Goal: Communication & Community: Participate in discussion

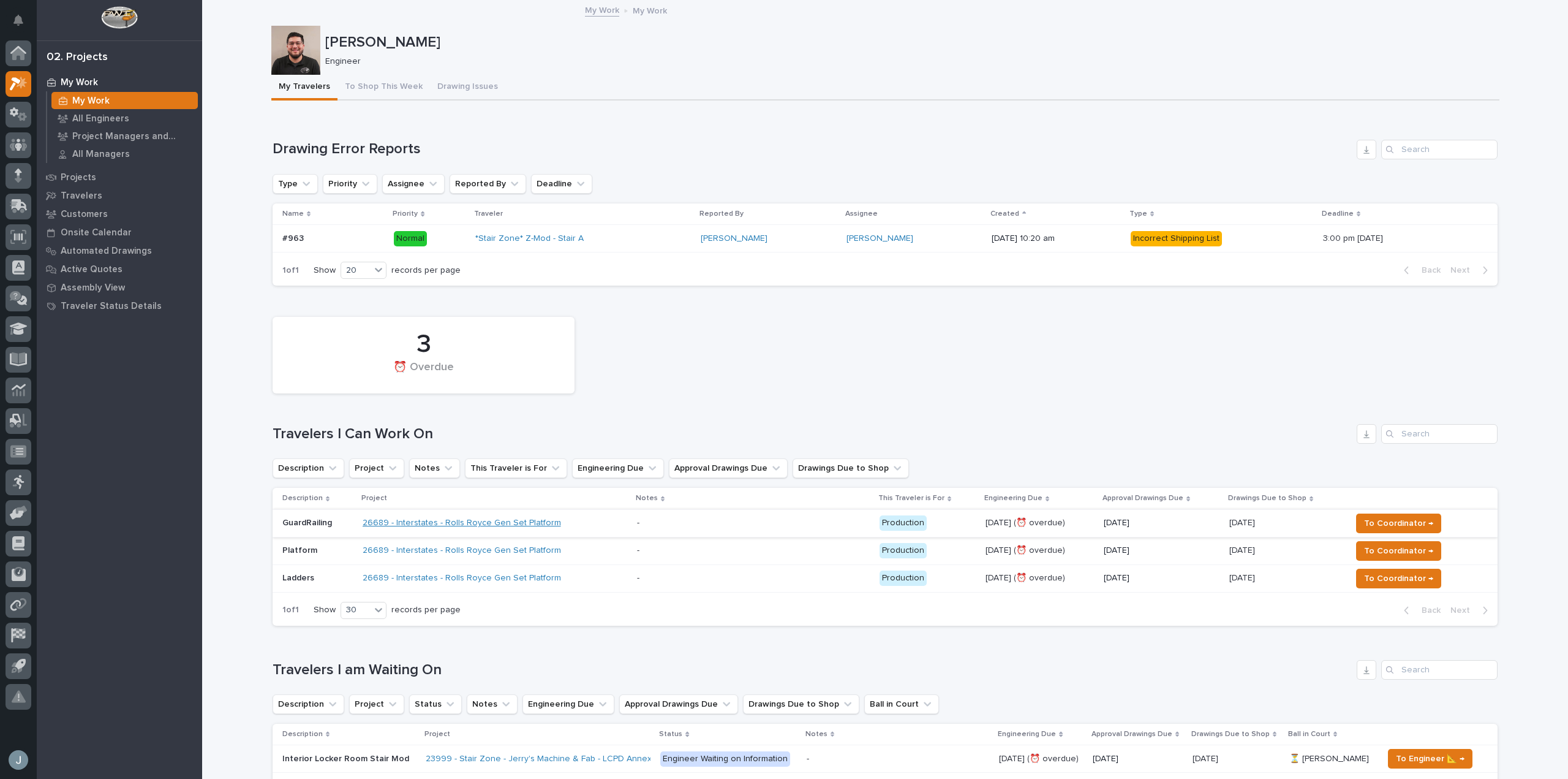
click at [517, 519] on link "26689 - Interstates - Rolls Royce Gen Set Platform" at bounding box center [461, 522] width 199 height 10
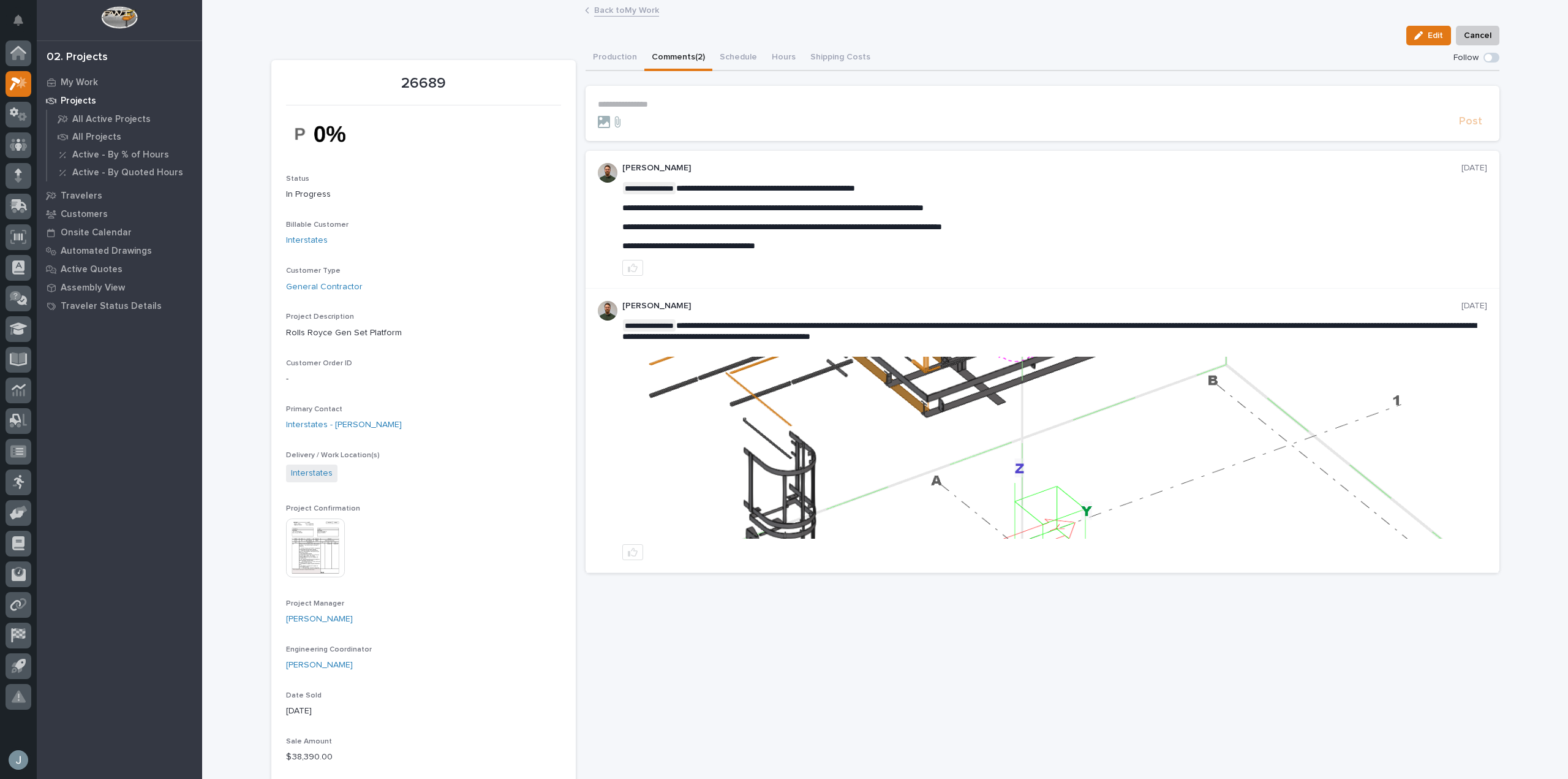
click at [672, 52] on button "Comments (2)" at bounding box center [678, 59] width 68 height 26
click at [717, 97] on section "**********" at bounding box center [1042, 113] width 914 height 55
click at [719, 103] on p "**********" at bounding box center [1042, 104] width 890 height 10
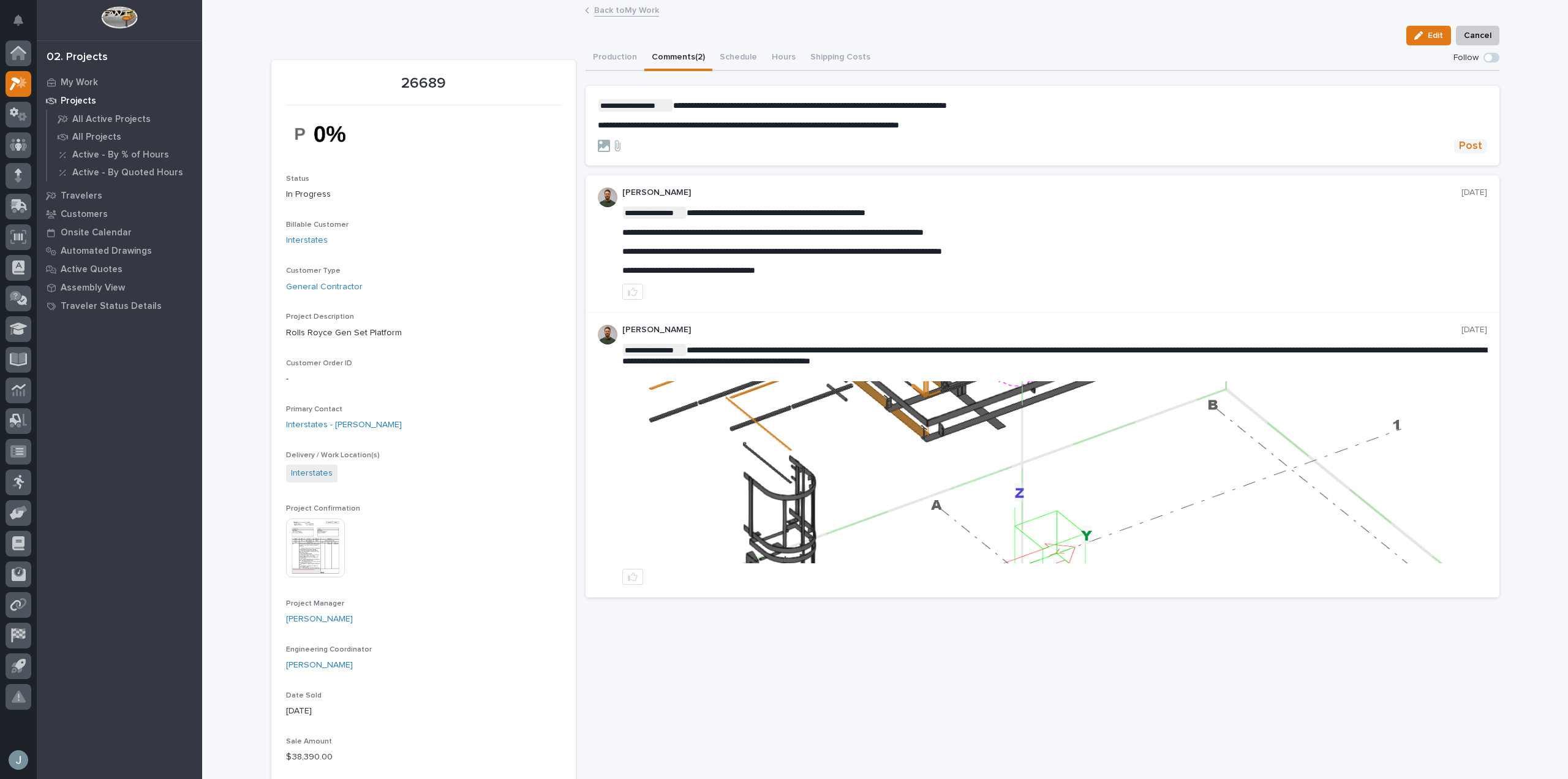
click at [1454, 150] on button "Post" at bounding box center [1470, 146] width 33 height 14
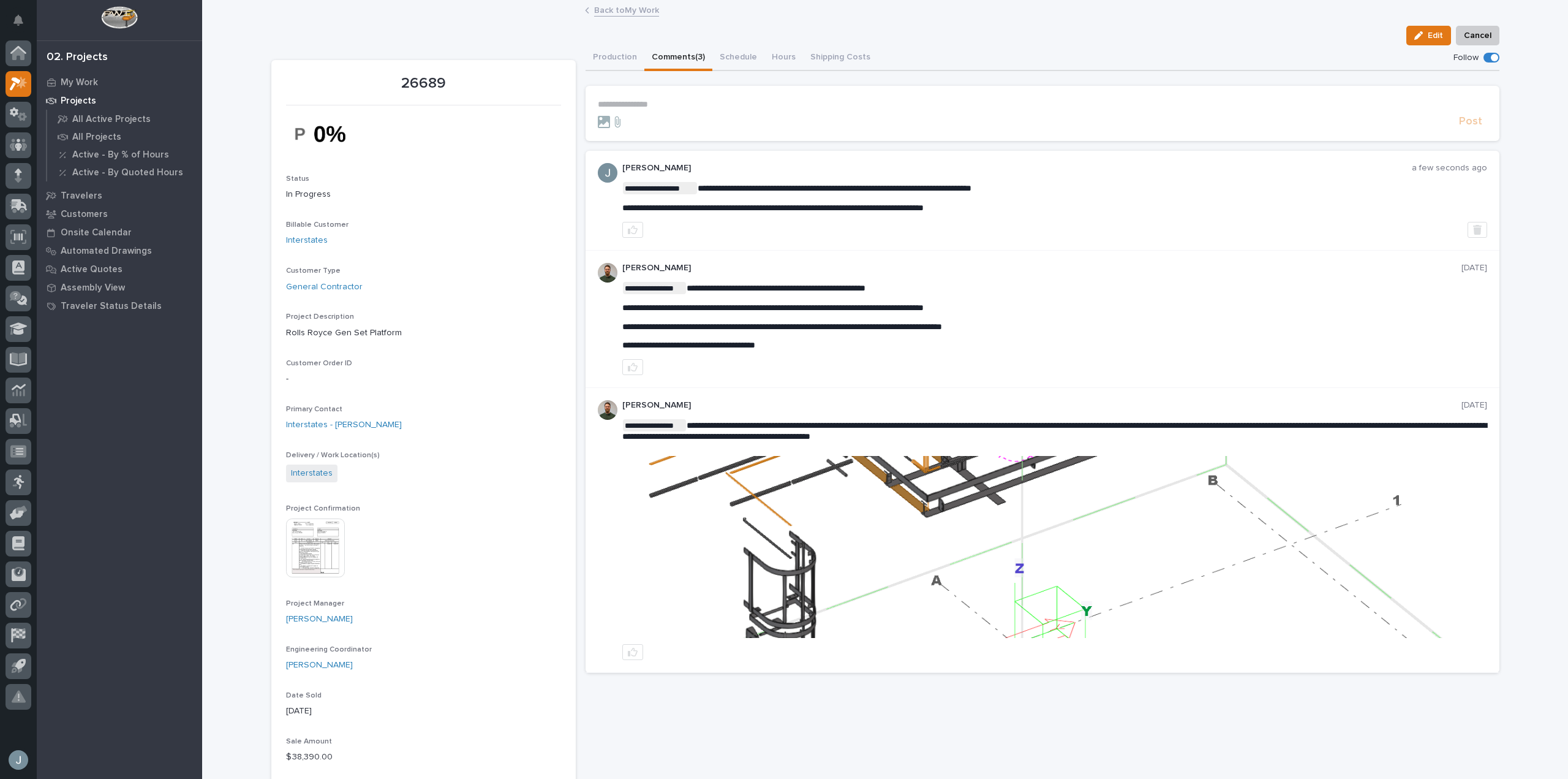
click at [82, 97] on p "Projects" at bounding box center [78, 101] width 35 height 11
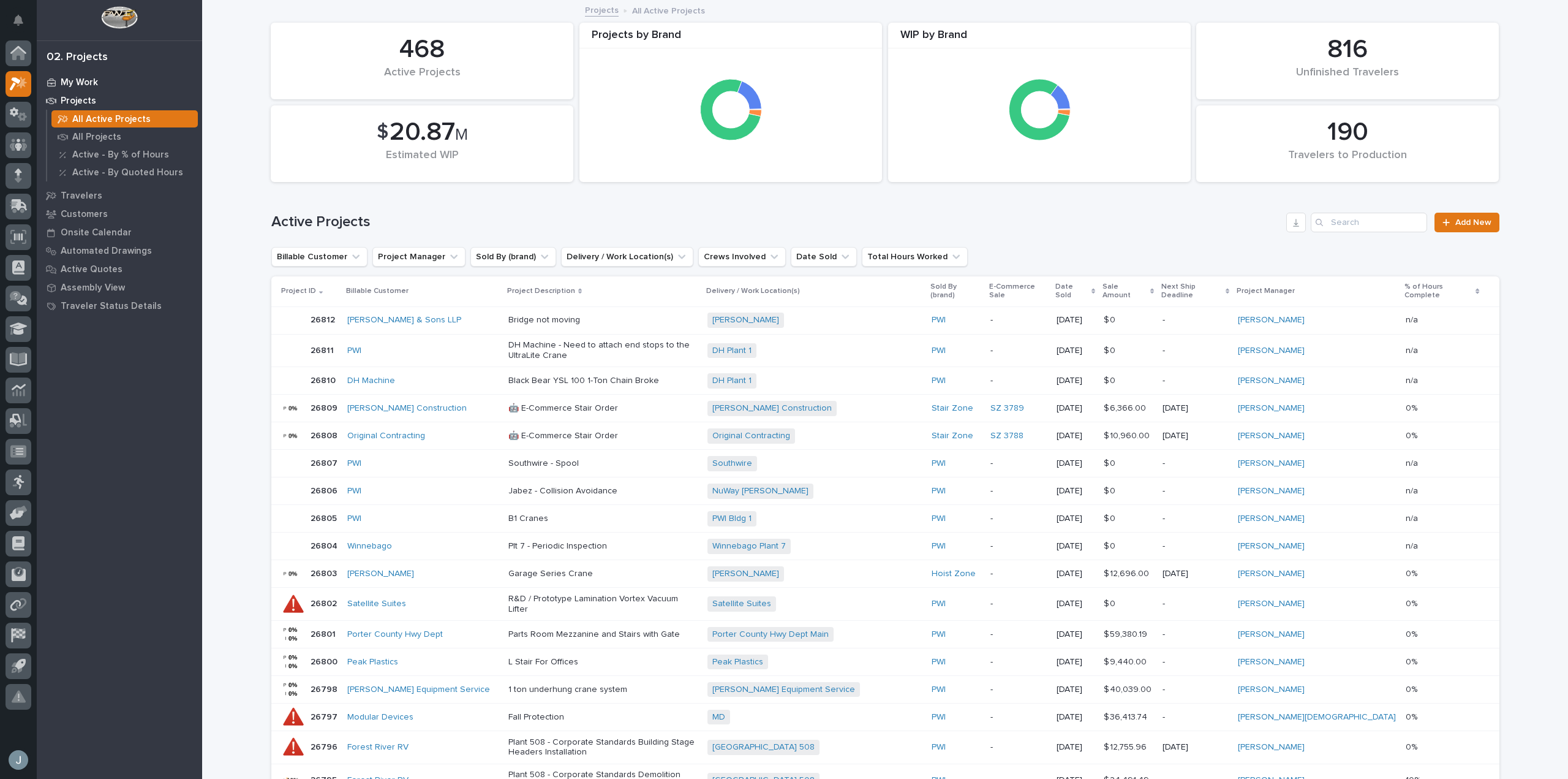
click at [76, 83] on p "My Work" at bounding box center [79, 83] width 37 height 11
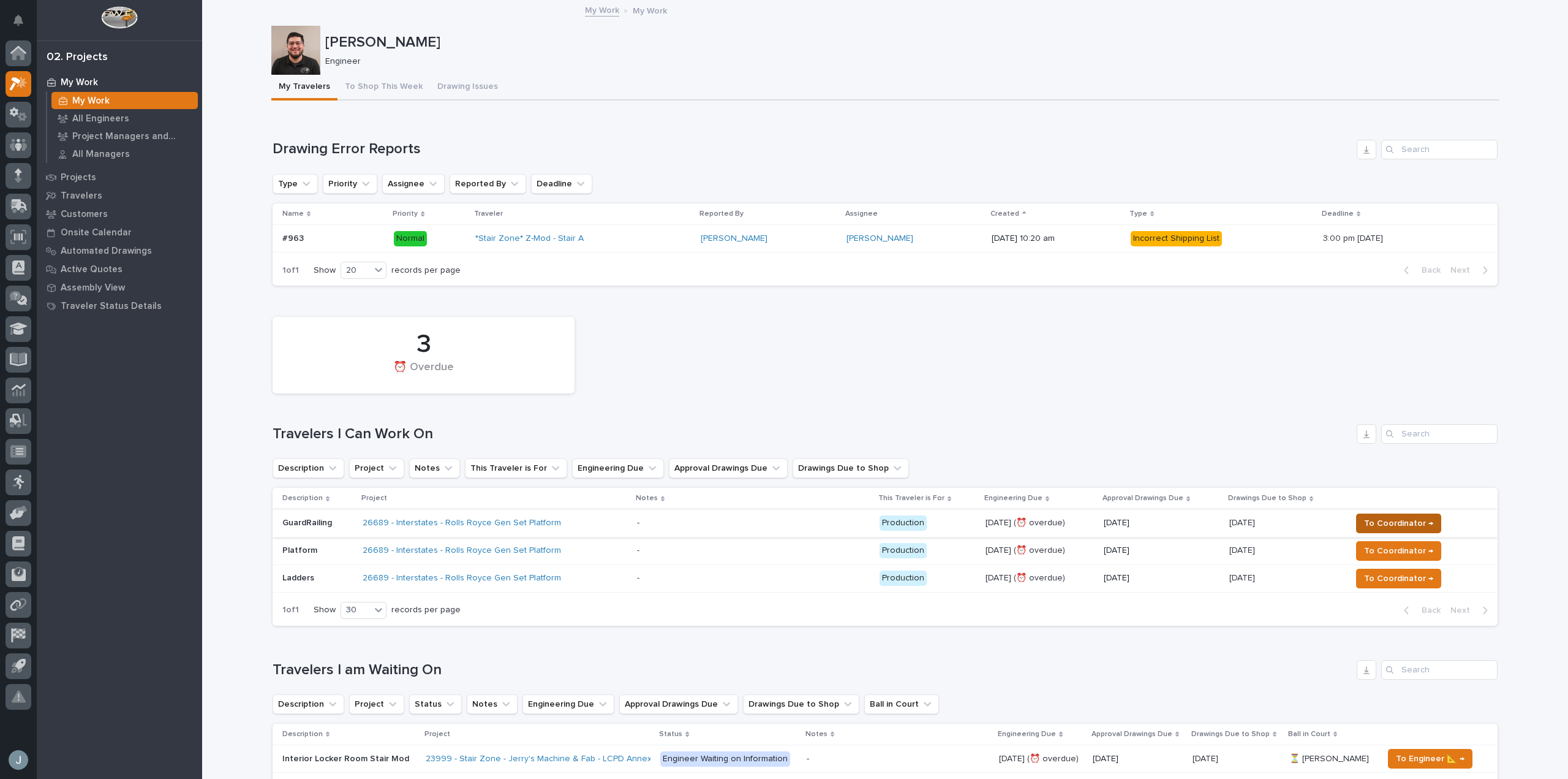
click at [1418, 528] on span "To Coordinator →" at bounding box center [1399, 523] width 69 height 15
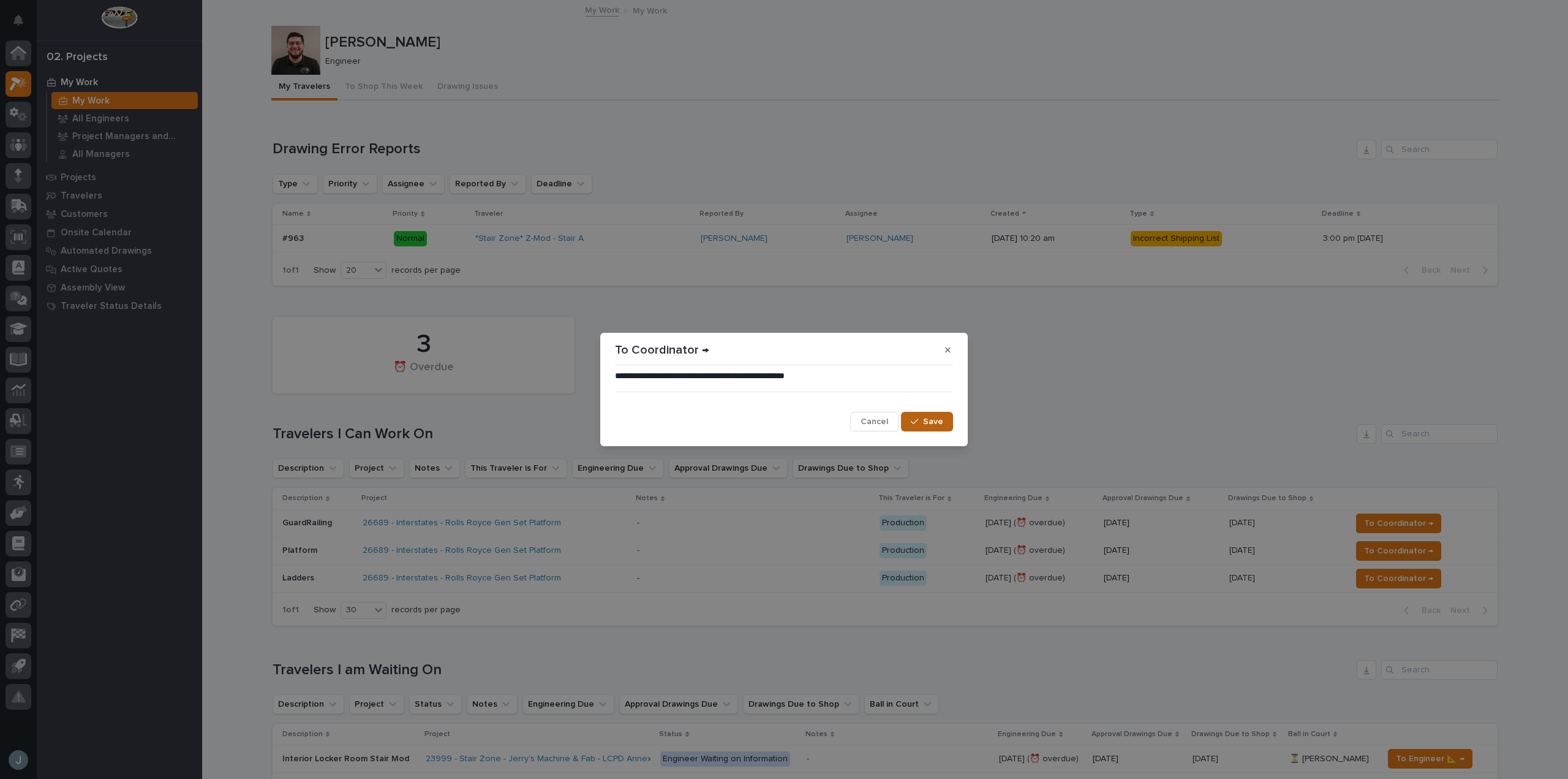
click at [935, 429] on button "Save" at bounding box center [927, 421] width 52 height 20
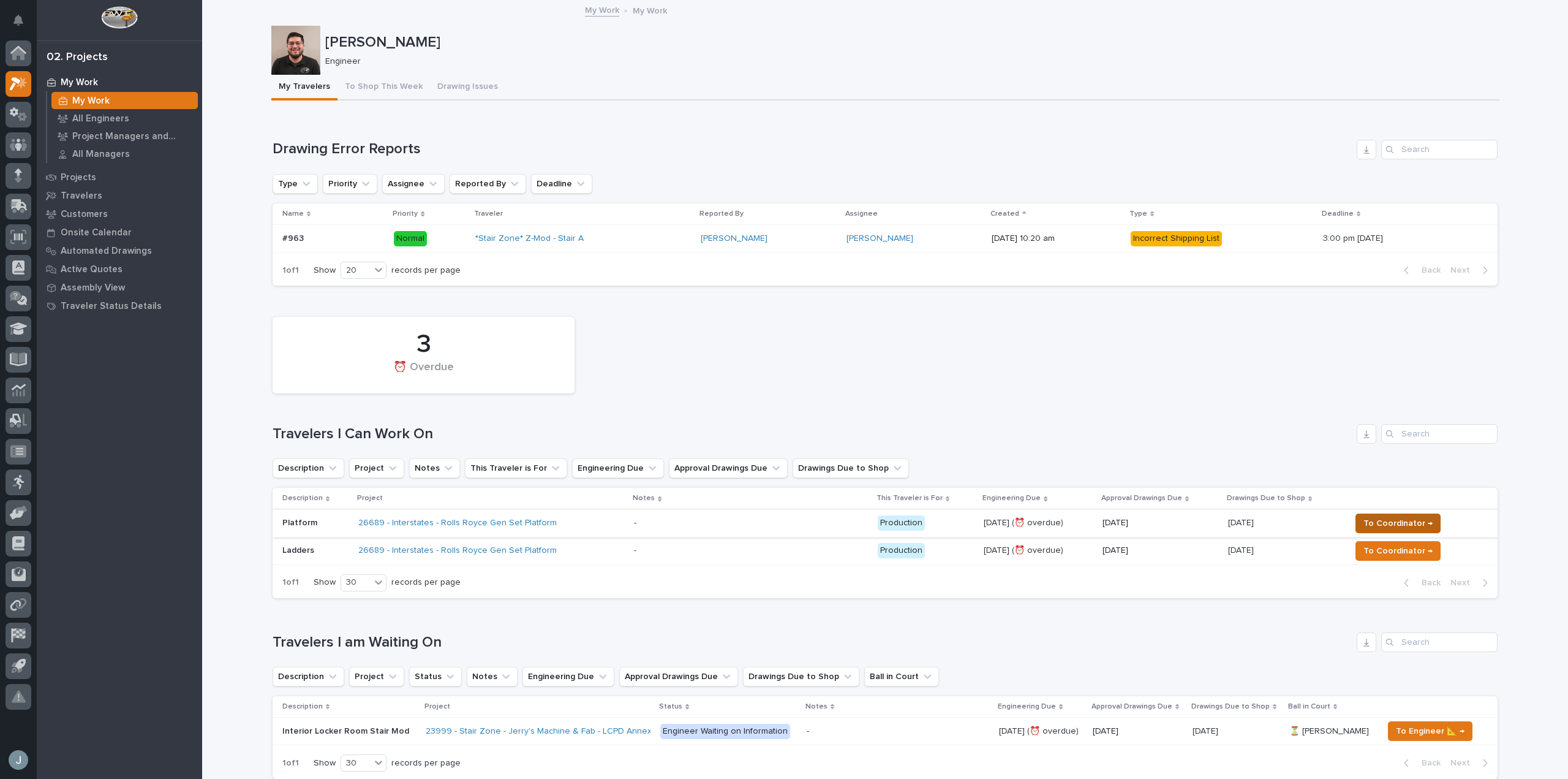
click at [1410, 522] on span "To Coordinator →" at bounding box center [1398, 523] width 69 height 15
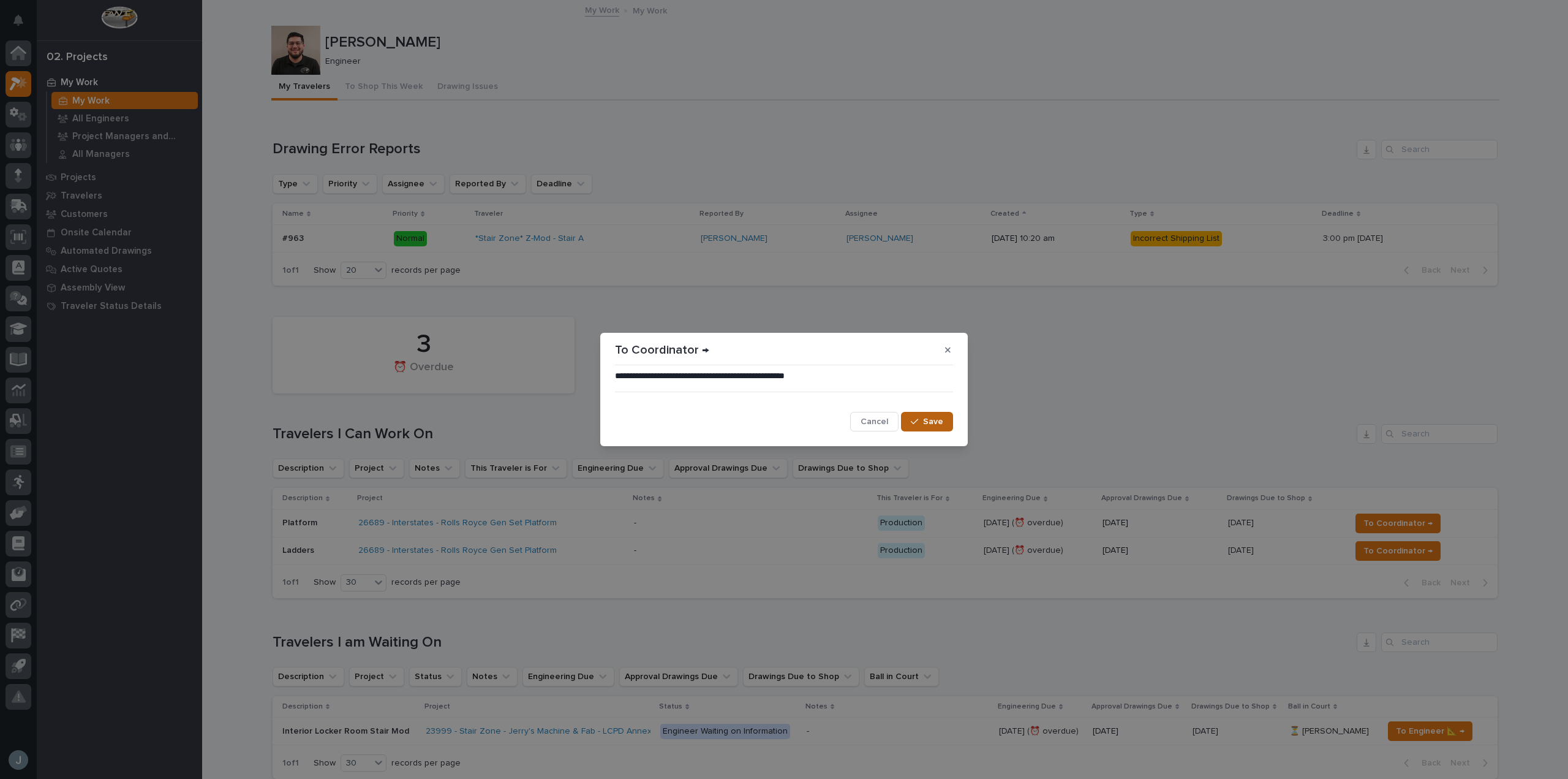
click at [912, 418] on icon "button" at bounding box center [914, 421] width 7 height 8
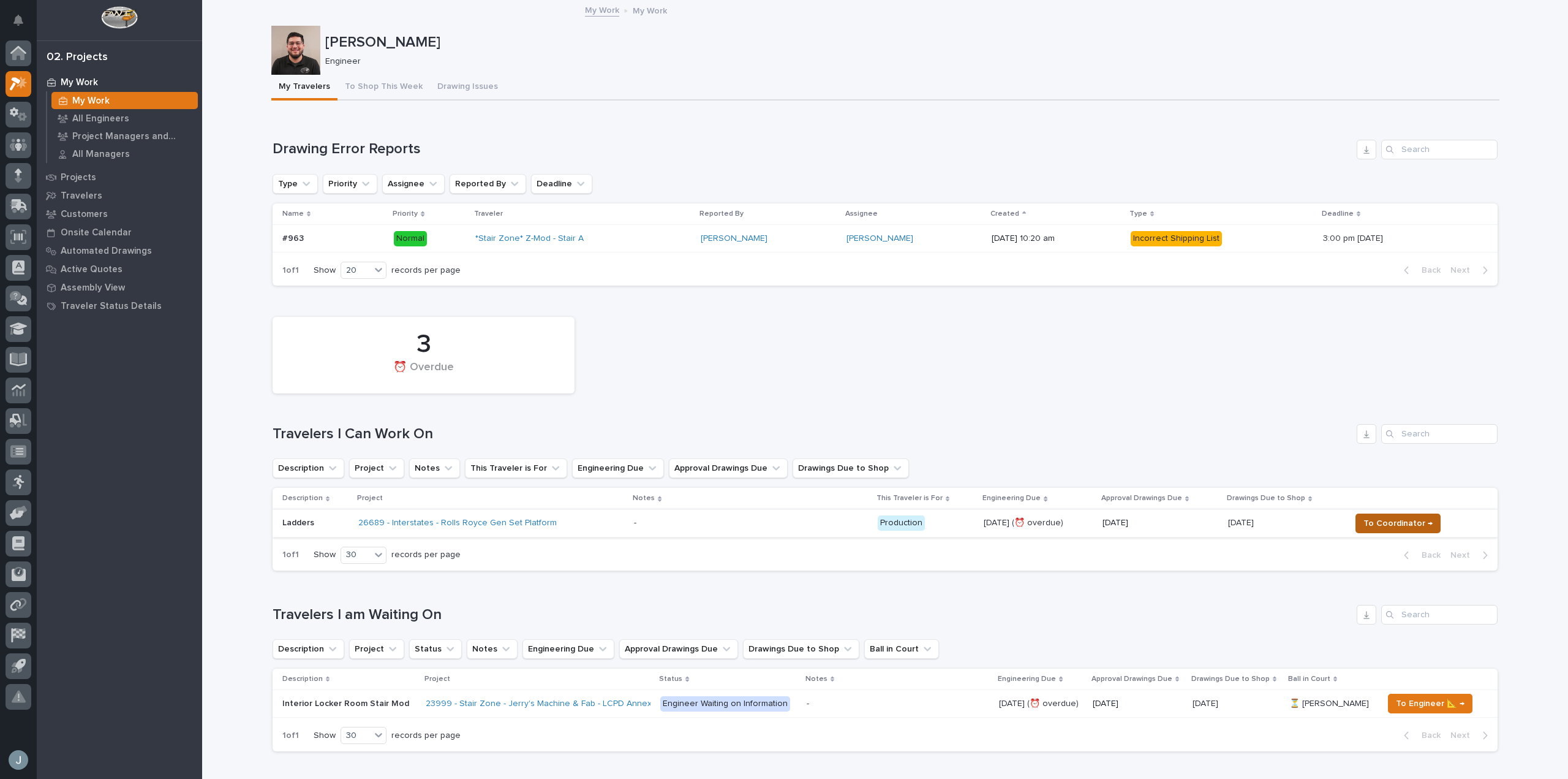
click at [1393, 523] on span "To Coordinator →" at bounding box center [1398, 523] width 69 height 15
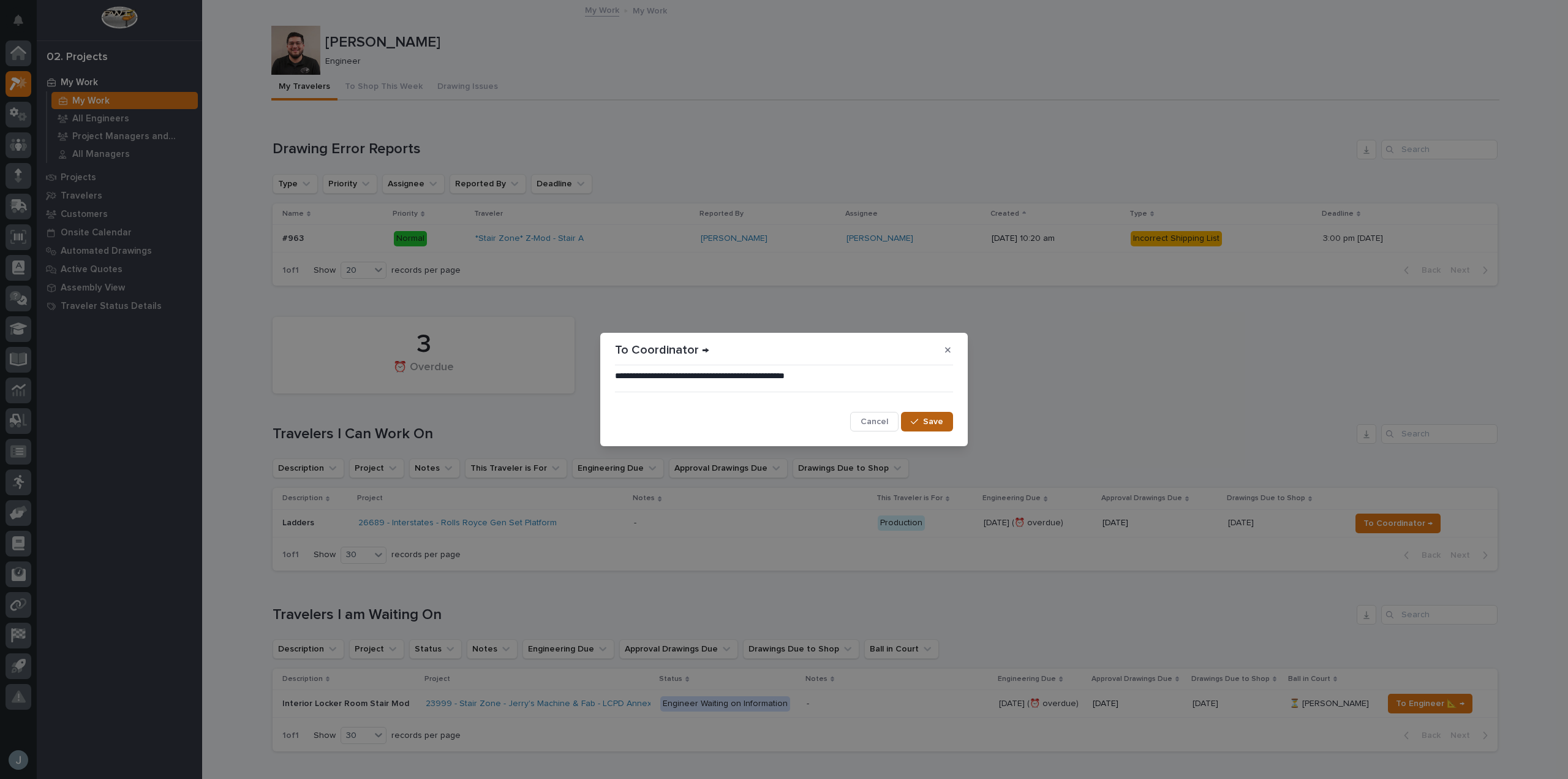
click at [925, 412] on button "Save" at bounding box center [927, 421] width 52 height 20
